Goal: Navigation & Orientation: Understand site structure

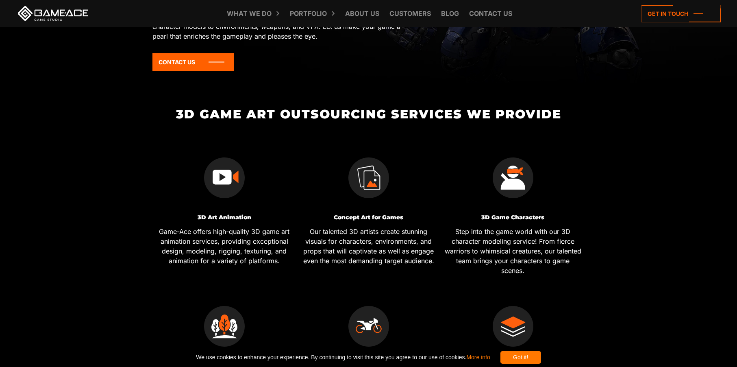
scroll to position [203, 0]
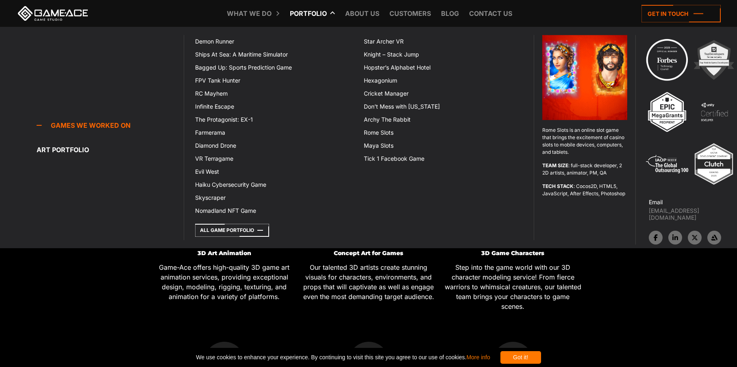
click at [321, 15] on link "Portfolio" at bounding box center [308, 13] width 45 height 27
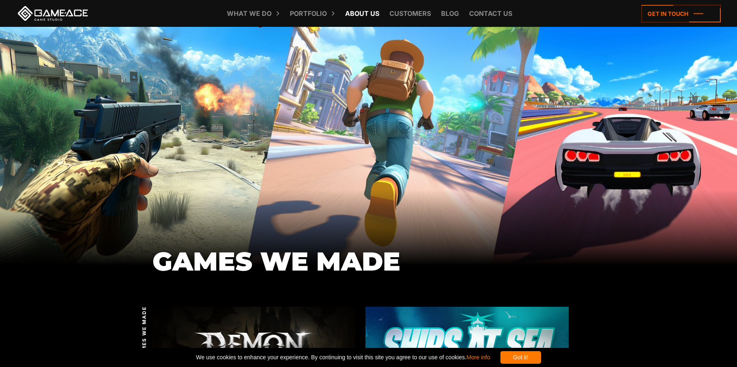
click at [351, 14] on link "About Us" at bounding box center [362, 13] width 42 height 27
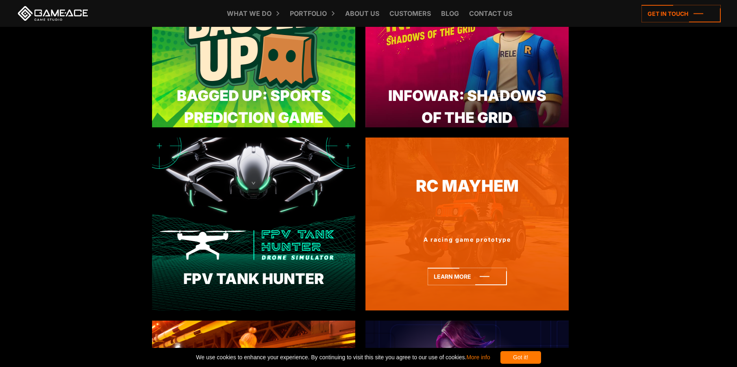
scroll to position [610, 0]
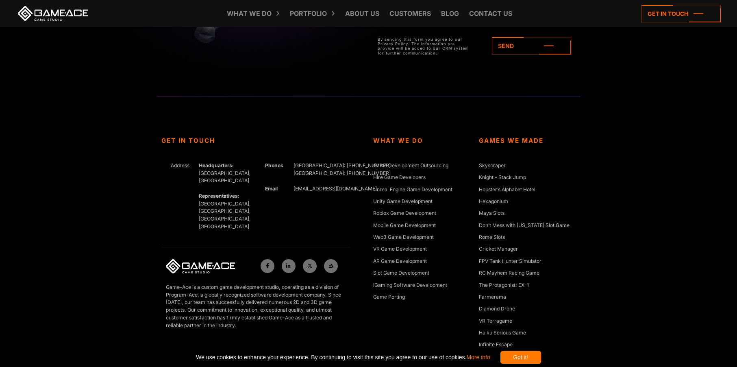
scroll to position [3078, 0]
